Goal: Navigation & Orientation: Find specific page/section

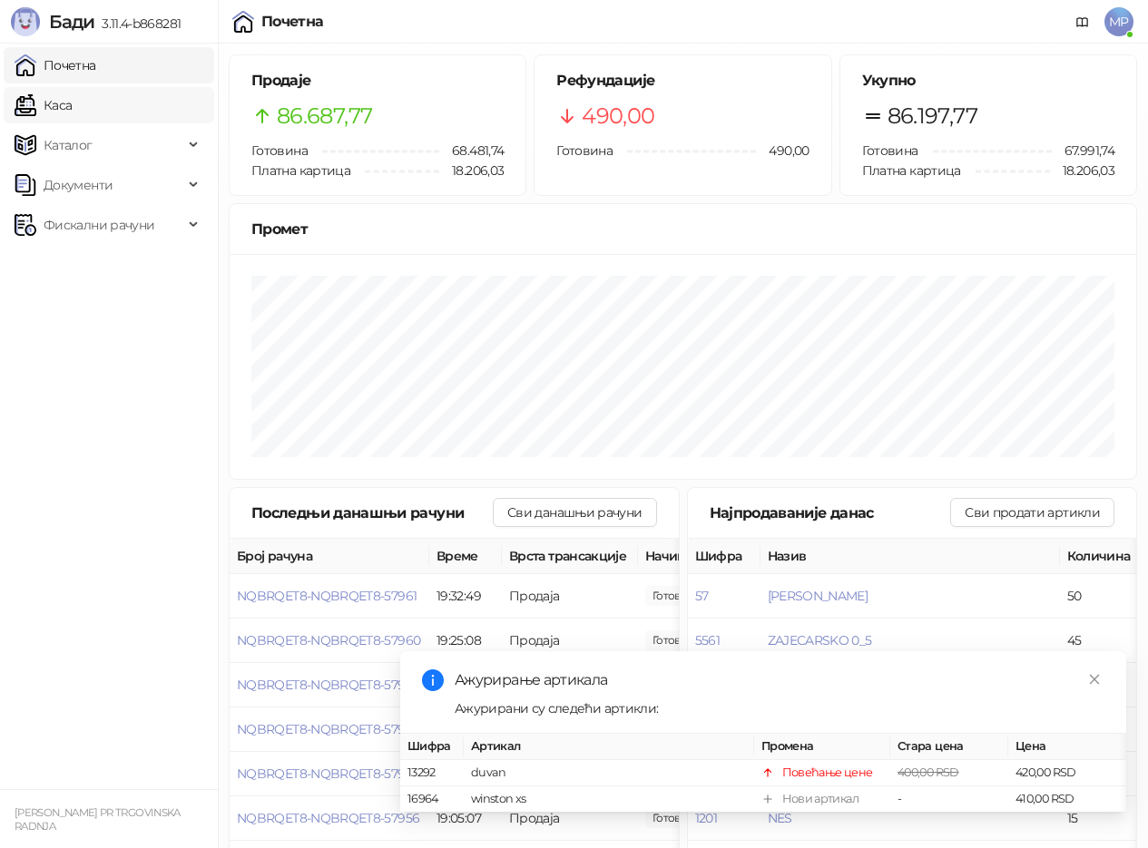
click at [72, 106] on link "Каса" at bounding box center [43, 105] width 57 height 36
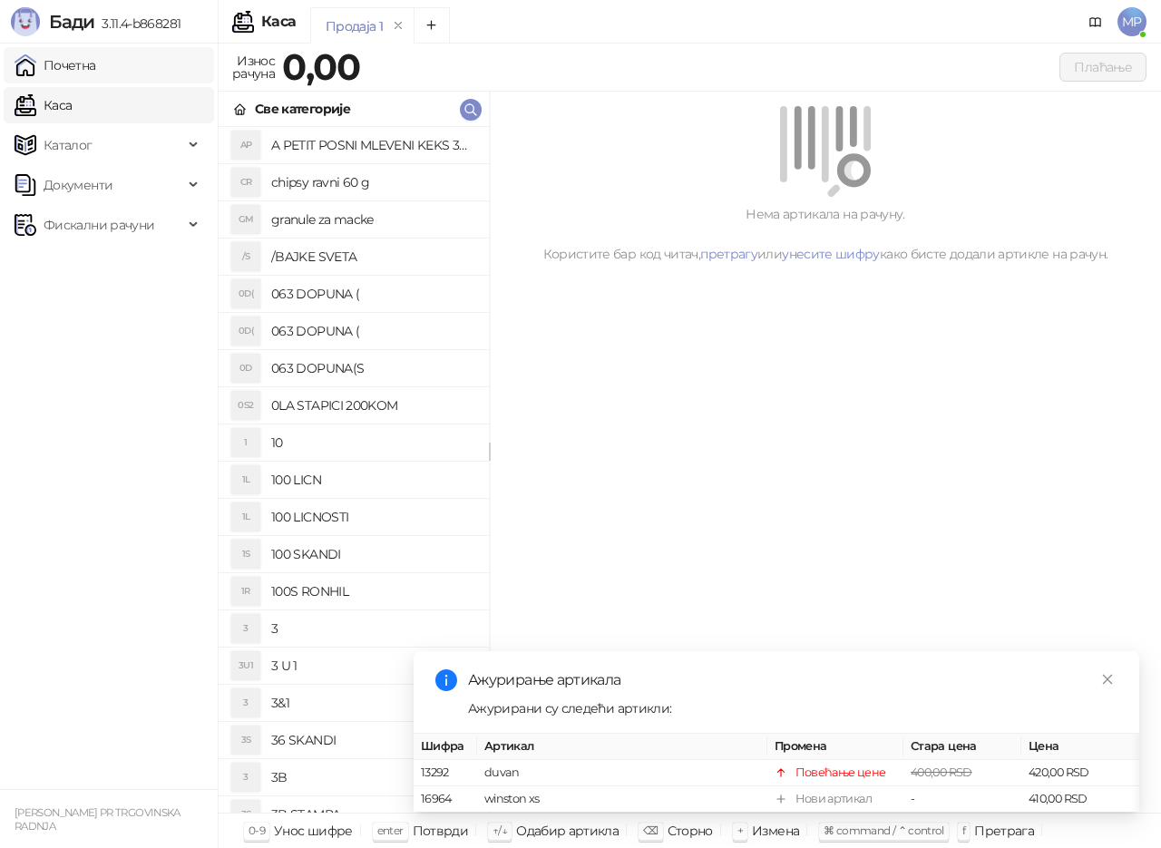
click at [96, 71] on link "Почетна" at bounding box center [56, 65] width 82 height 36
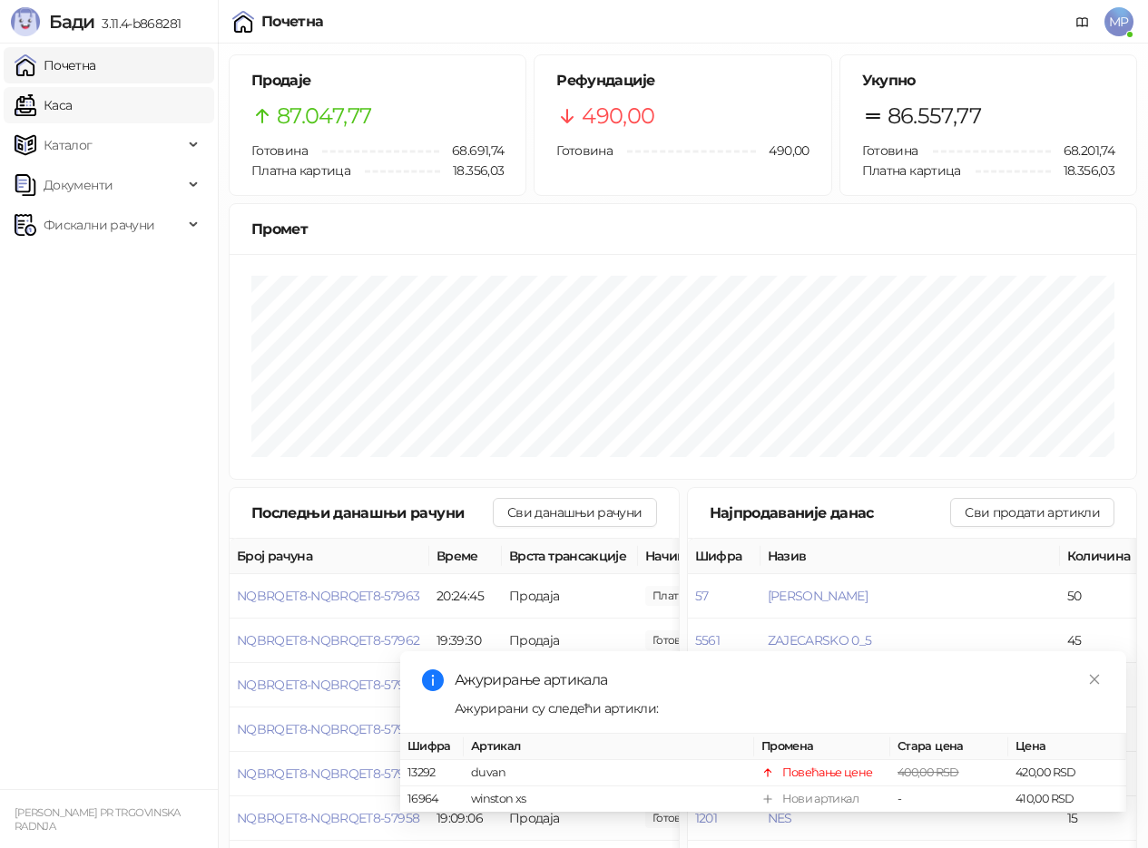
click at [72, 105] on link "Каса" at bounding box center [43, 105] width 57 height 36
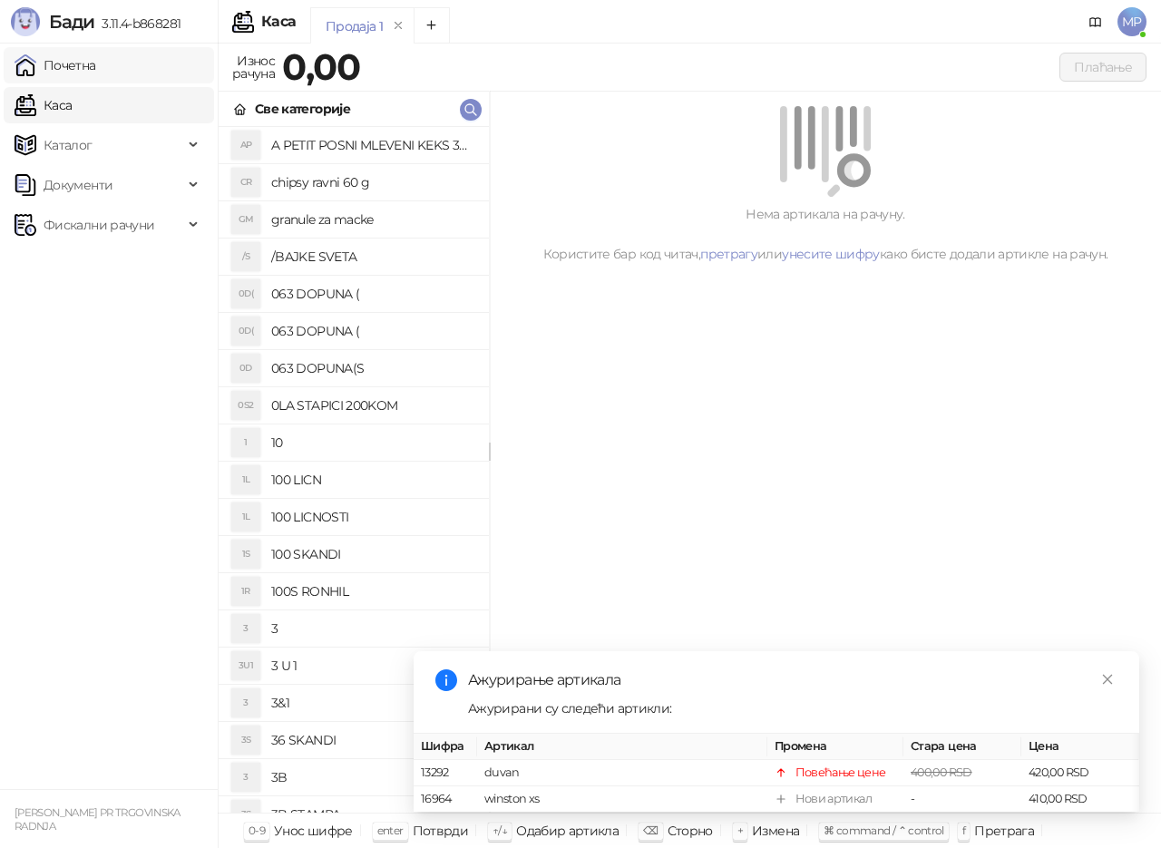
click at [96, 66] on link "Почетна" at bounding box center [56, 65] width 82 height 36
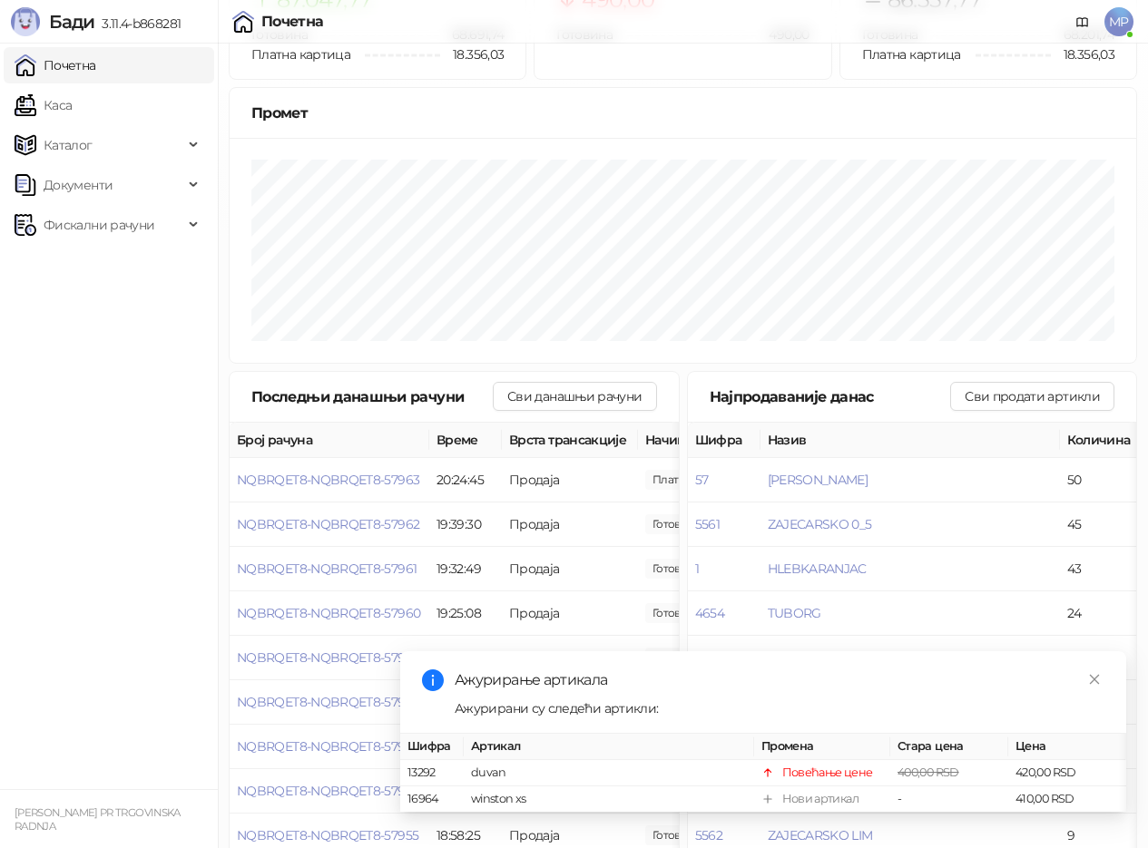
scroll to position [196, 0]
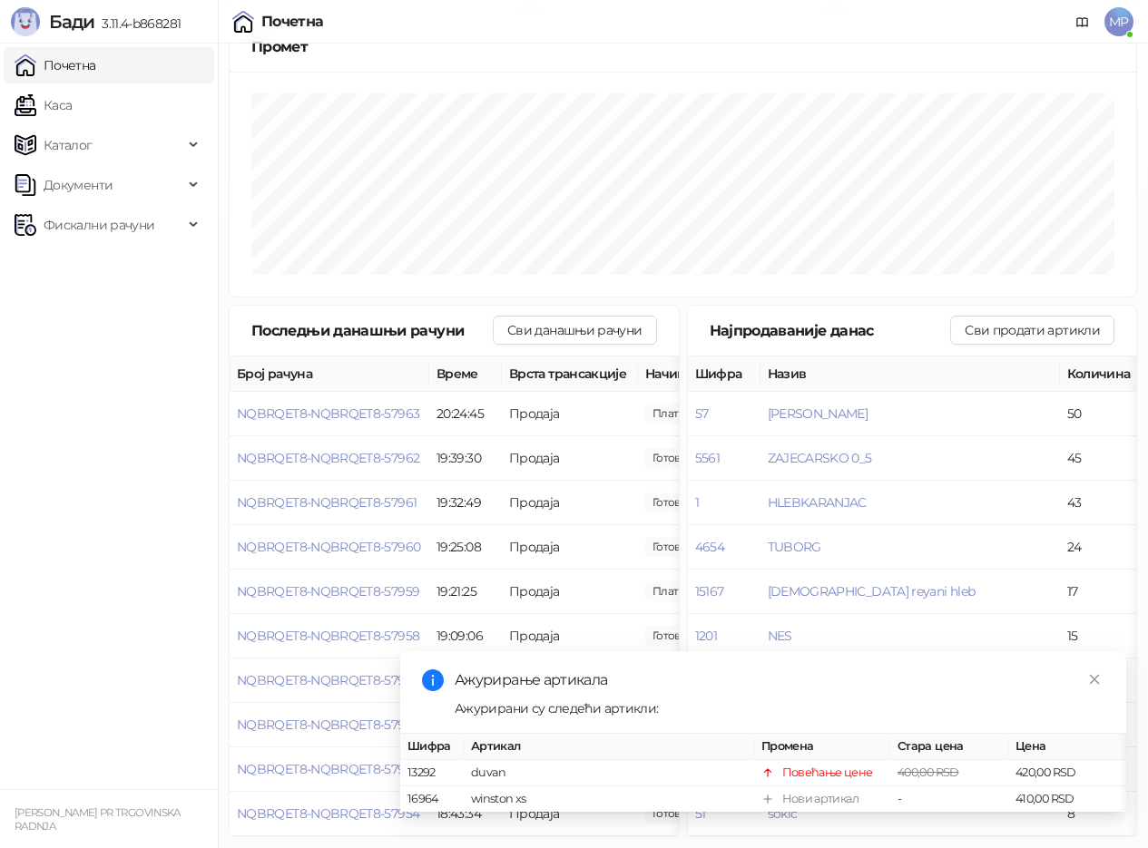
drag, startPoint x: 159, startPoint y: 112, endPoint x: 138, endPoint y: 59, distance: 56.6
click at [72, 111] on link "Каса" at bounding box center [43, 105] width 57 height 36
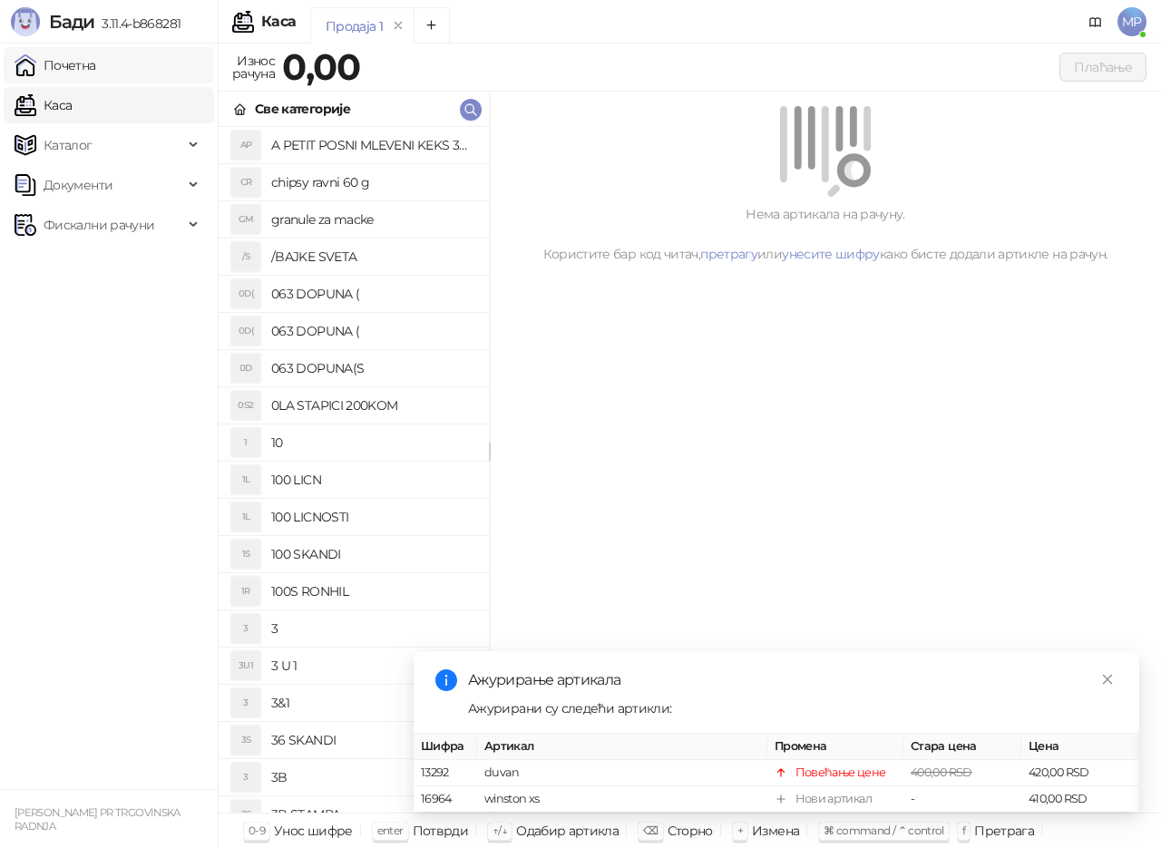
drag, startPoint x: 135, startPoint y: 69, endPoint x: 122, endPoint y: 54, distance: 19.3
click at [96, 69] on link "Почетна" at bounding box center [56, 65] width 82 height 36
